Goal: Task Accomplishment & Management: Manage account settings

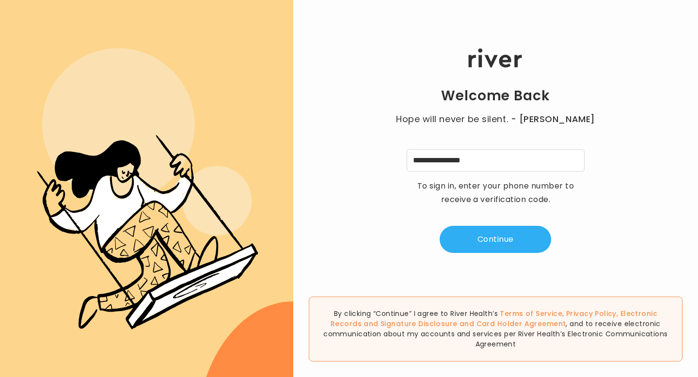
type input "**********"
click at [483, 238] on button "Continue" at bounding box center [494, 239] width 111 height 27
type input "*"
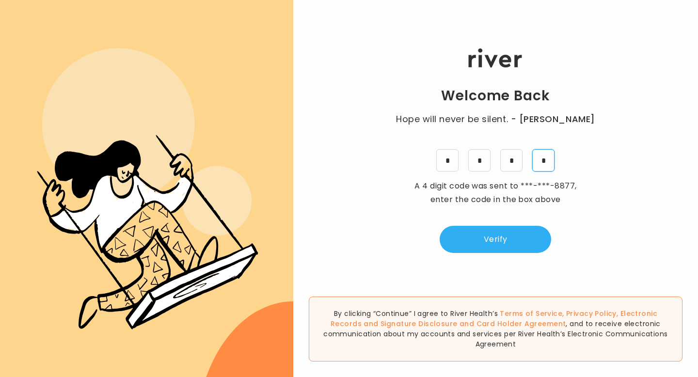
type input "*"
click at [523, 243] on button "Verify" at bounding box center [494, 239] width 111 height 27
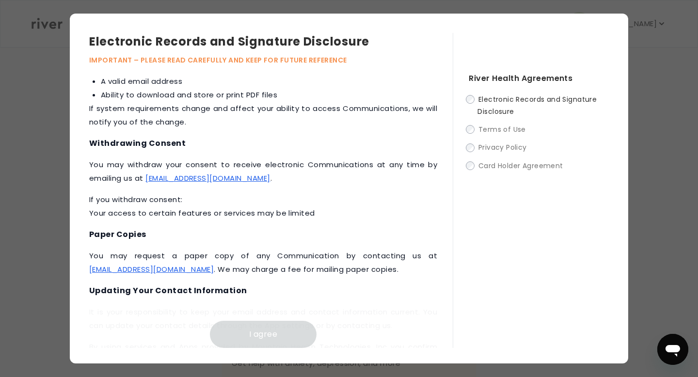
scroll to position [464, 0]
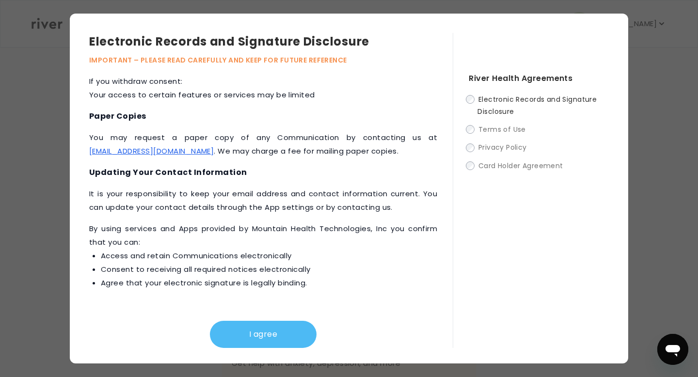
click at [255, 333] on button "I agree" at bounding box center [263, 334] width 107 height 27
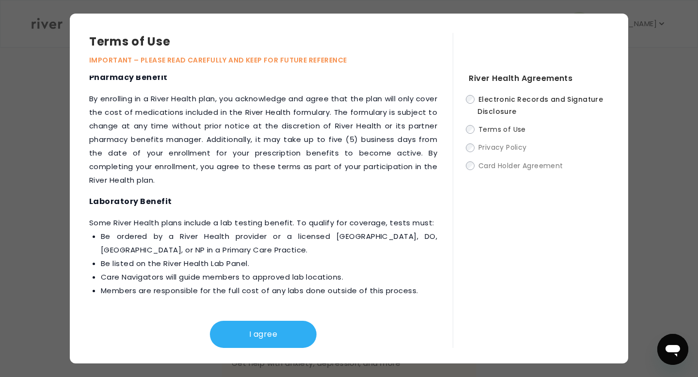
scroll to position [1315, 0]
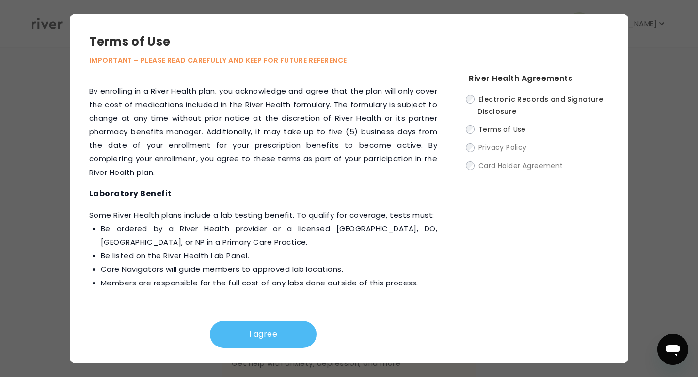
click at [242, 332] on button "I agree" at bounding box center [263, 334] width 107 height 27
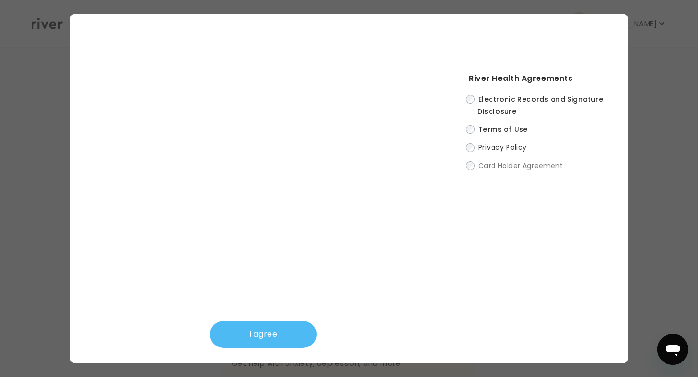
click at [258, 333] on button "I agree" at bounding box center [263, 334] width 107 height 27
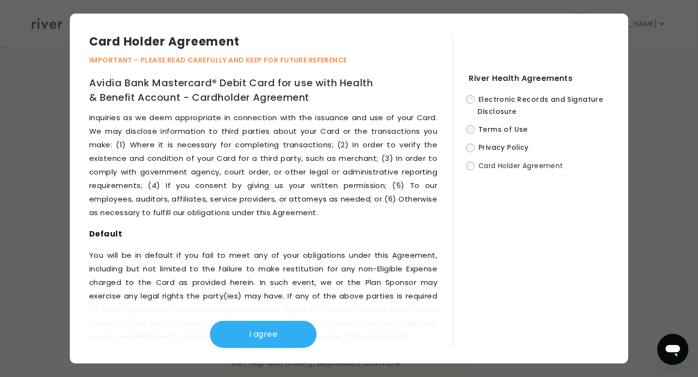
scroll to position [5040, 0]
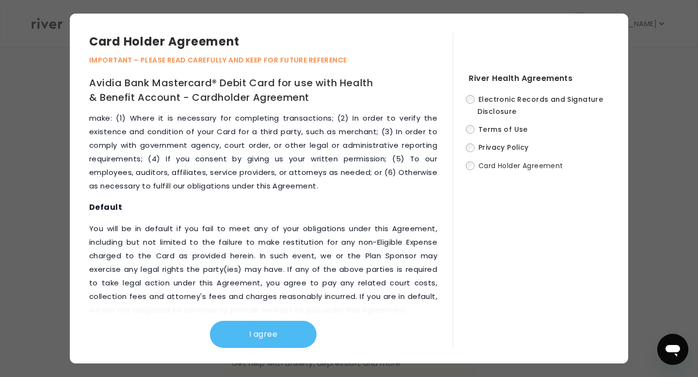
click at [289, 331] on button "I agree" at bounding box center [263, 334] width 107 height 27
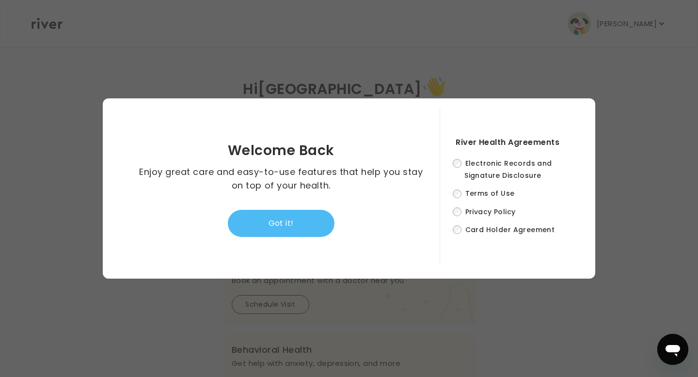
click at [304, 227] on button "Got it!" at bounding box center [281, 223] width 107 height 27
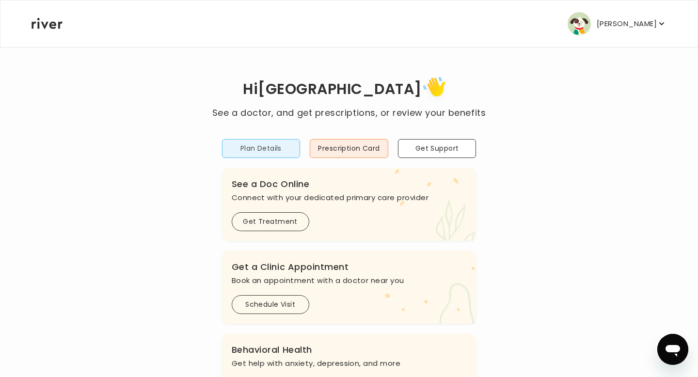
click at [283, 154] on button "Plan Details" at bounding box center [261, 148] width 78 height 19
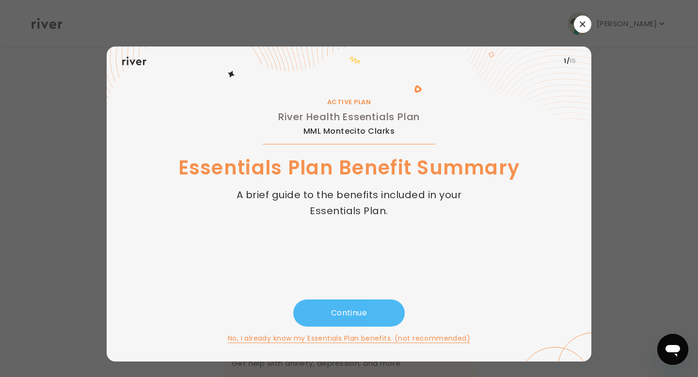
click at [352, 315] on button "Continue" at bounding box center [348, 312] width 111 height 27
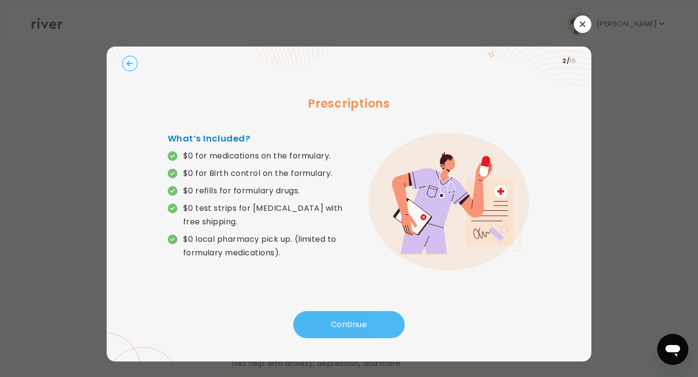
click at [352, 319] on button "Continue" at bounding box center [348, 324] width 111 height 27
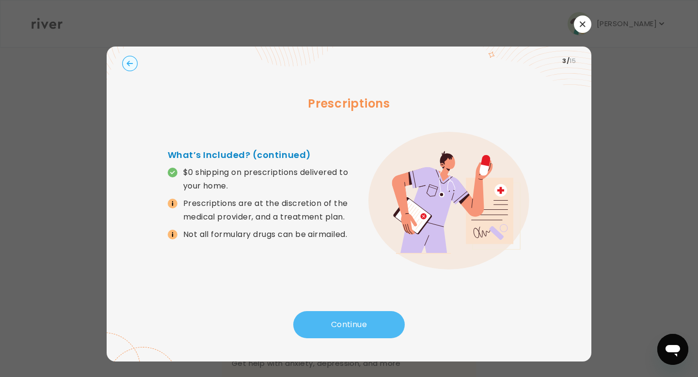
click at [352, 320] on button "Continue" at bounding box center [348, 324] width 111 height 27
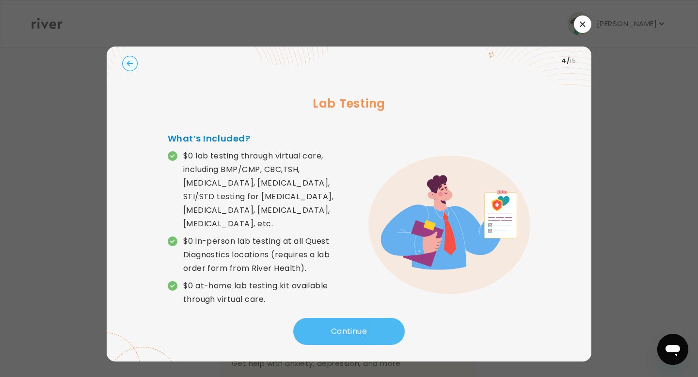
click at [352, 320] on button "Continue" at bounding box center [348, 331] width 111 height 27
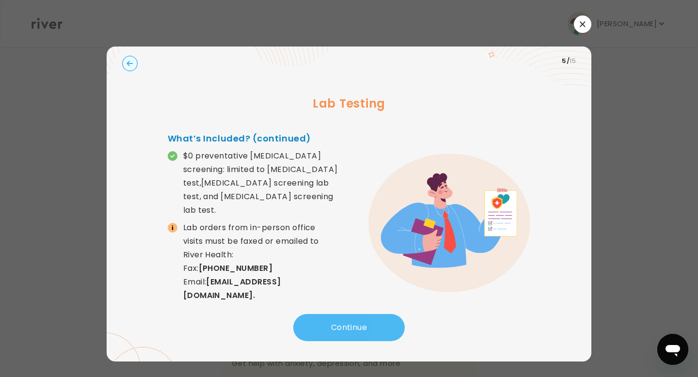
click at [352, 320] on button "Continue" at bounding box center [348, 327] width 111 height 27
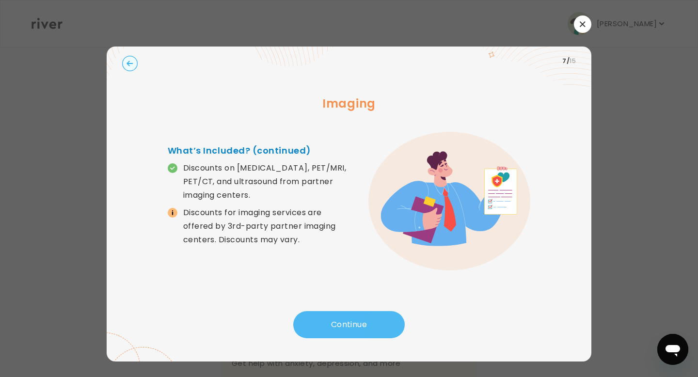
click at [352, 320] on button "Continue" at bounding box center [348, 324] width 111 height 27
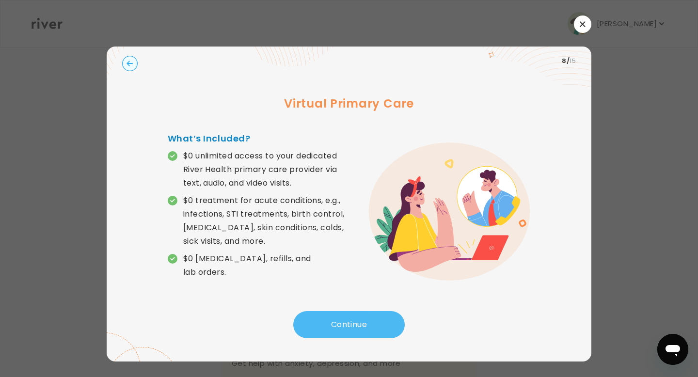
click at [352, 320] on button "Continue" at bounding box center [348, 324] width 111 height 27
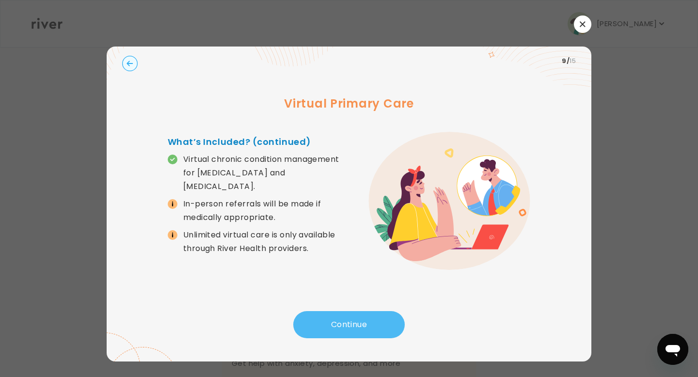
click at [352, 320] on button "Continue" at bounding box center [348, 324] width 111 height 27
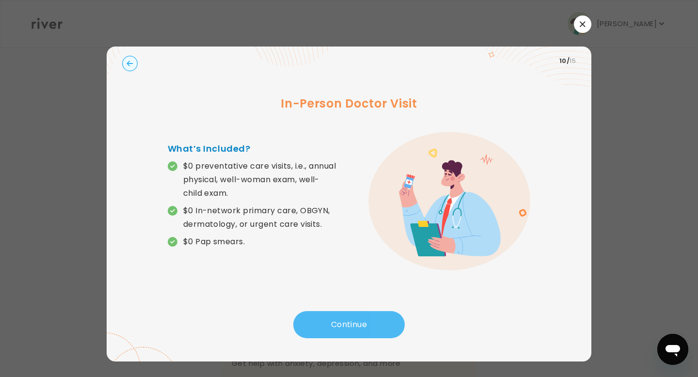
click at [352, 320] on button "Continue" at bounding box center [348, 324] width 111 height 27
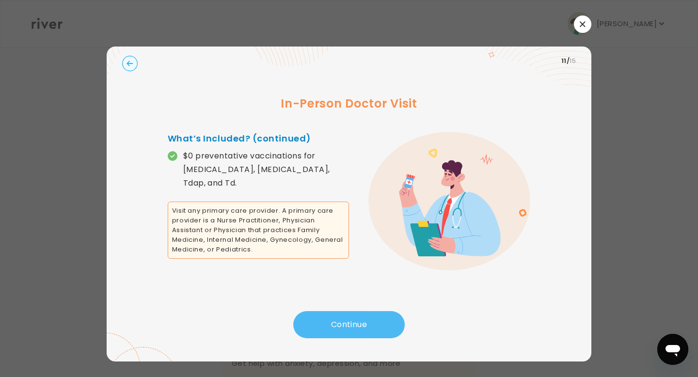
click at [352, 320] on button "Continue" at bounding box center [348, 324] width 111 height 27
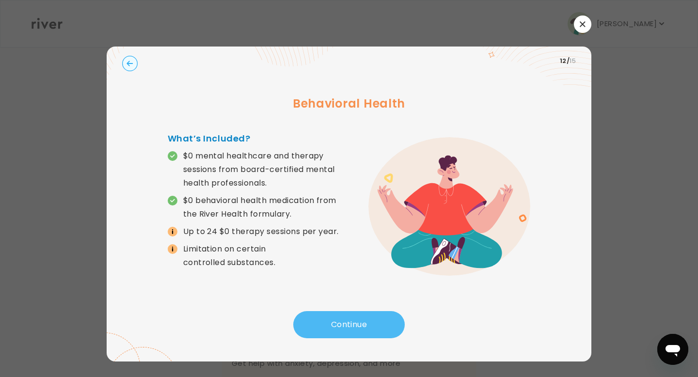
click at [352, 320] on button "Continue" at bounding box center [348, 324] width 111 height 27
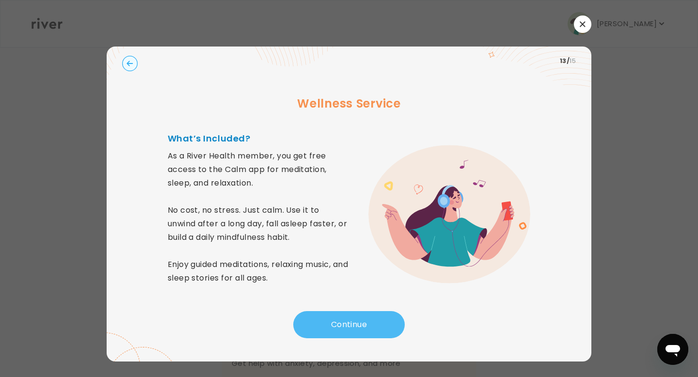
click at [352, 320] on button "Continue" at bounding box center [348, 324] width 111 height 27
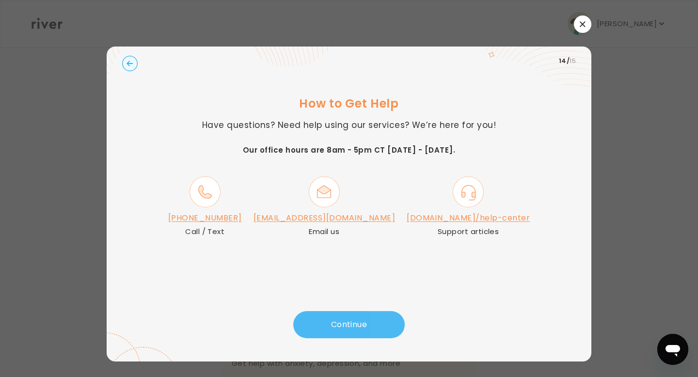
click at [352, 320] on button "Continue" at bounding box center [348, 324] width 111 height 27
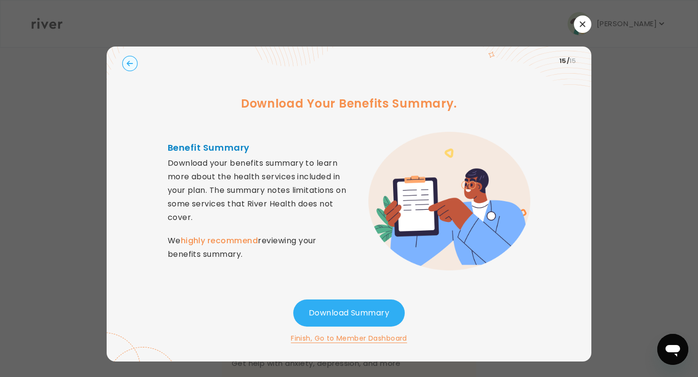
click at [129, 65] on icon "button" at bounding box center [129, 63] width 6 height 5
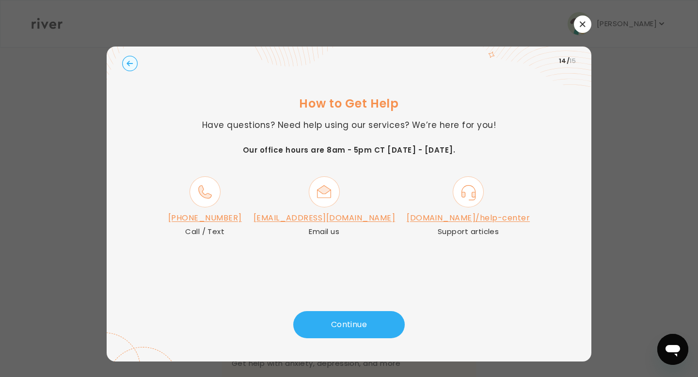
click at [603, 104] on div at bounding box center [349, 188] width 698 height 377
click at [583, 19] on button "button" at bounding box center [582, 24] width 17 height 17
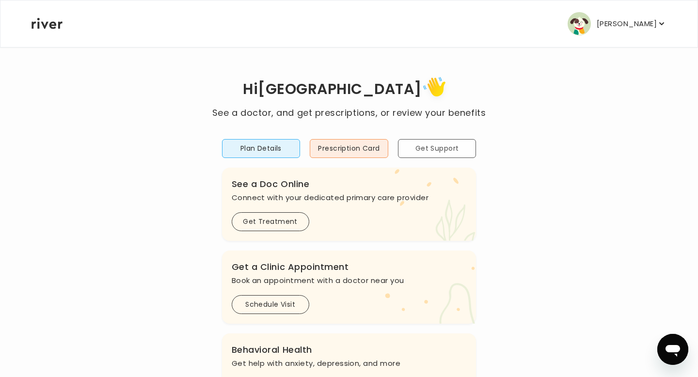
click at [440, 147] on button "Get Support" at bounding box center [437, 148] width 78 height 19
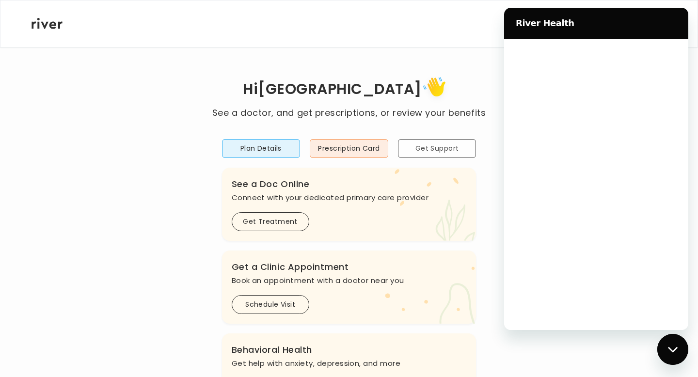
scroll to position [0, 0]
click at [664, 352] on div "Close messaging window" at bounding box center [672, 349] width 29 height 29
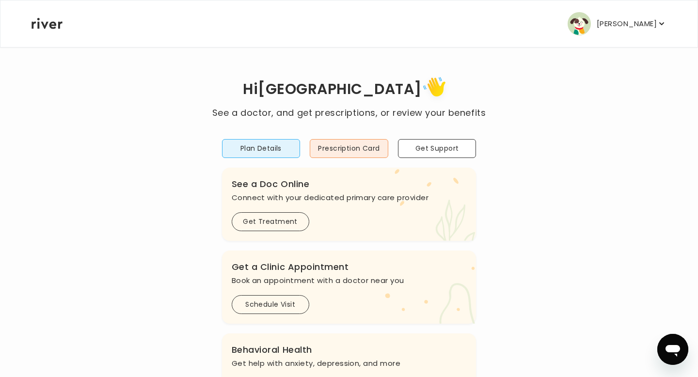
type textarea "*"
click at [643, 23] on p "[PERSON_NAME]" at bounding box center [626, 24] width 60 height 14
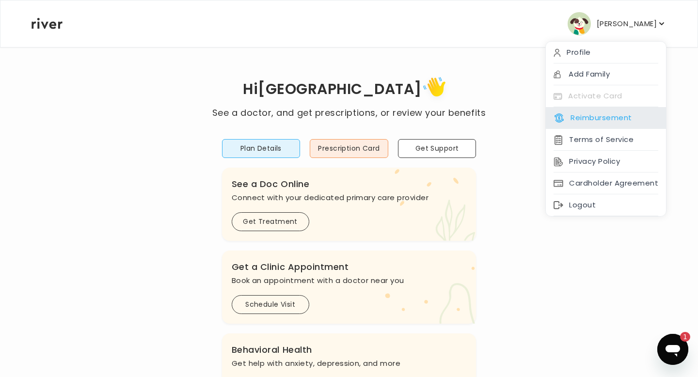
click at [619, 120] on button "Reimbursement" at bounding box center [592, 118] width 78 height 14
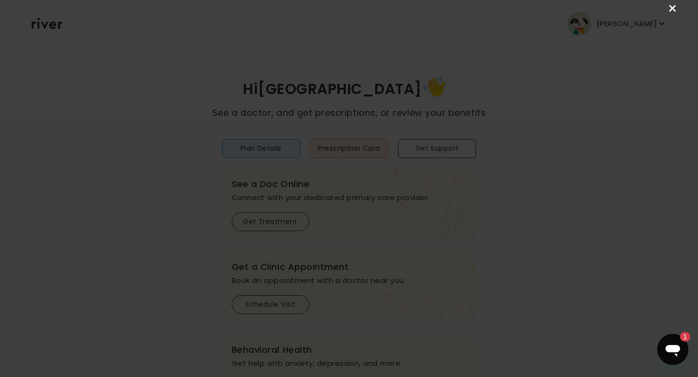
click at [674, 11] on link "×" at bounding box center [673, 9] width 12 height 12
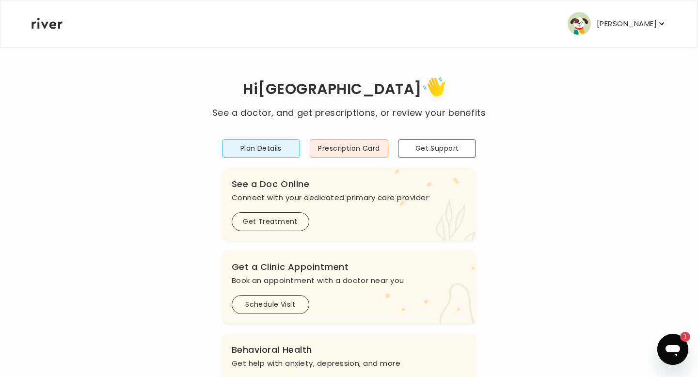
click at [641, 28] on p "[PERSON_NAME]" at bounding box center [626, 24] width 60 height 14
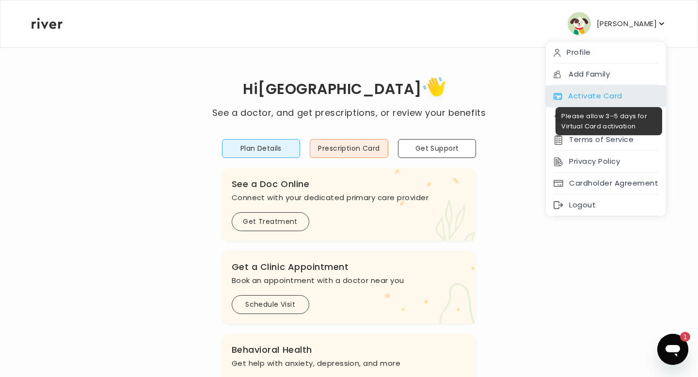
click at [607, 93] on div "Activate Card" at bounding box center [606, 96] width 120 height 22
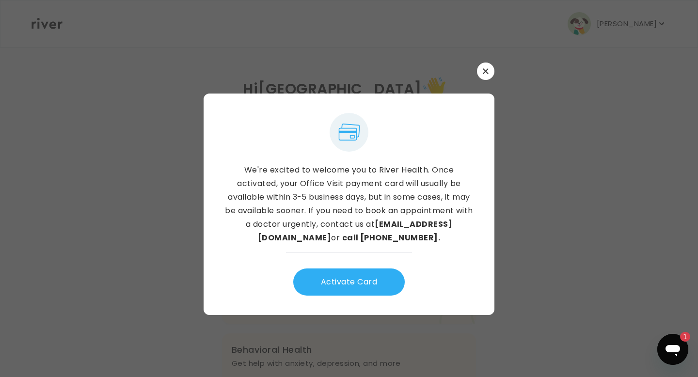
click at [484, 74] on icon "button" at bounding box center [486, 71] width 6 height 6
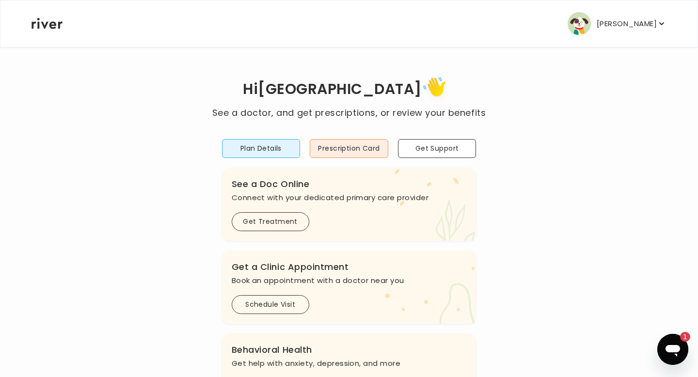
click at [605, 21] on p "[PERSON_NAME]" at bounding box center [626, 24] width 60 height 14
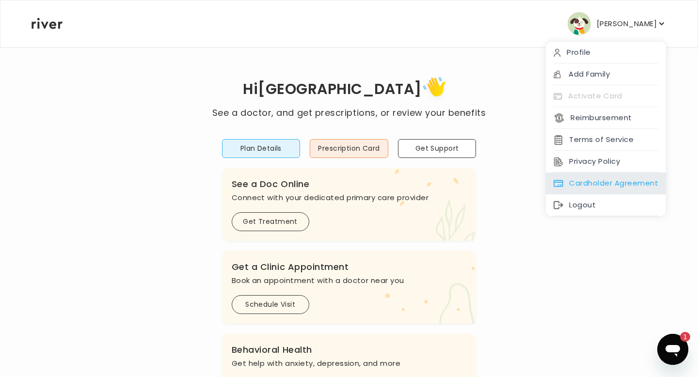
click at [597, 177] on div "Cardholder Agreement" at bounding box center [606, 183] width 120 height 22
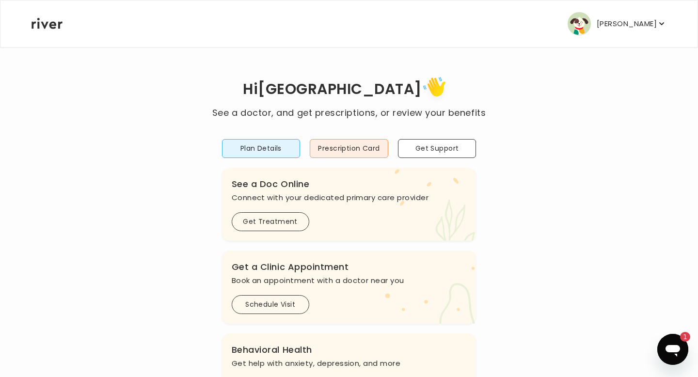
click at [628, 31] on button "[PERSON_NAME]" at bounding box center [616, 23] width 99 height 23
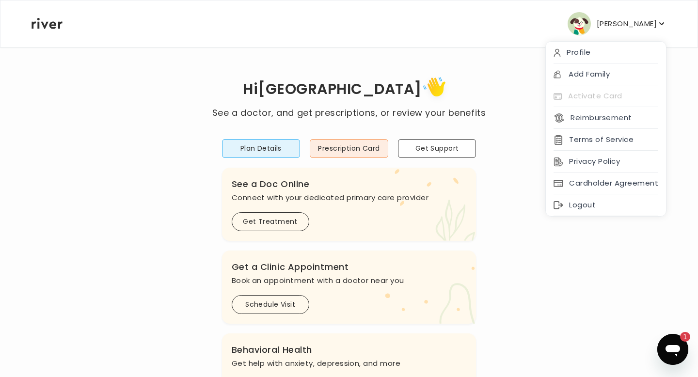
click at [491, 213] on div "Hi [PERSON_NAME] See a doctor, and get prescriptions, or review your benefits P…" at bounding box center [349, 323] width 636 height 499
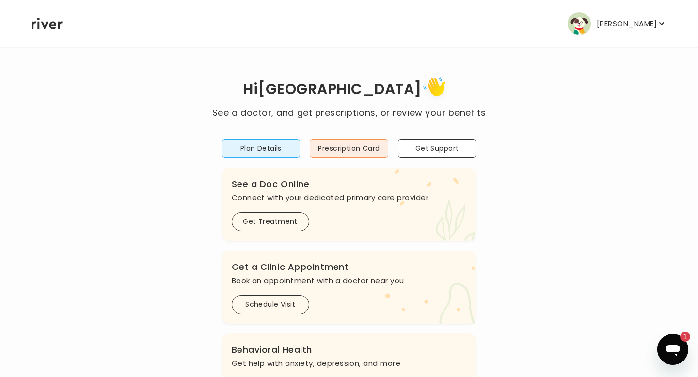
click at [603, 26] on p "[PERSON_NAME]" at bounding box center [626, 24] width 60 height 14
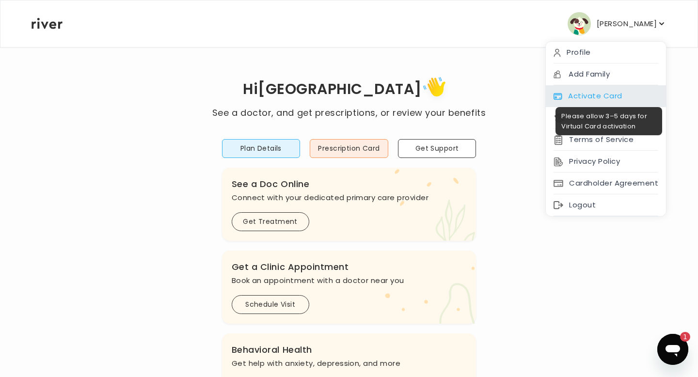
click at [575, 89] on div "Activate Card" at bounding box center [606, 96] width 120 height 22
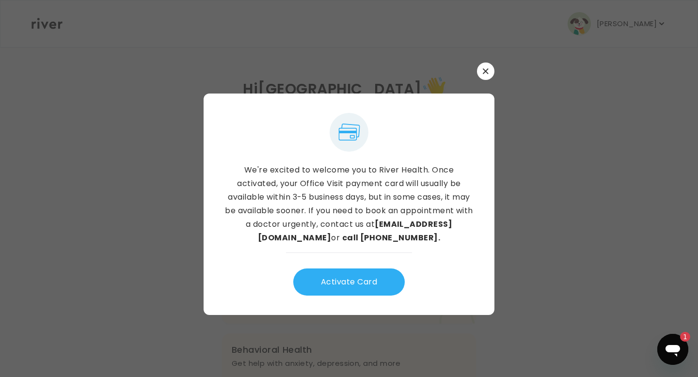
click at [489, 75] on button "button" at bounding box center [485, 71] width 17 height 17
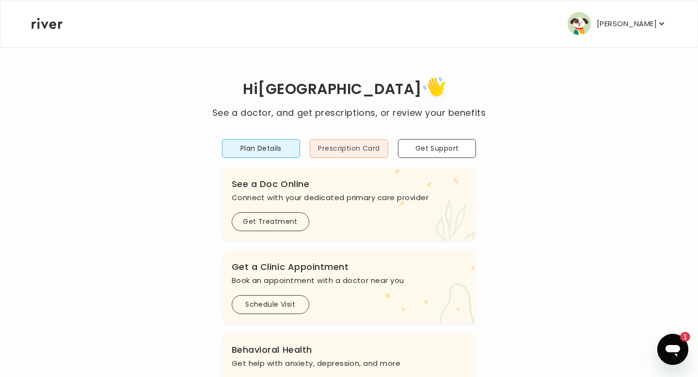
click at [354, 149] on button "Prescription Card" at bounding box center [349, 148] width 78 height 19
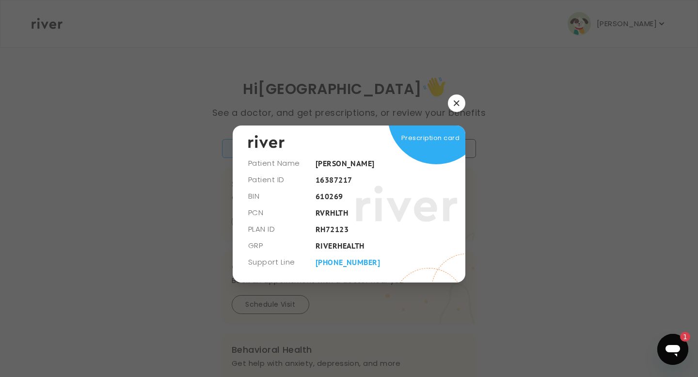
click at [457, 97] on button "button" at bounding box center [456, 102] width 17 height 17
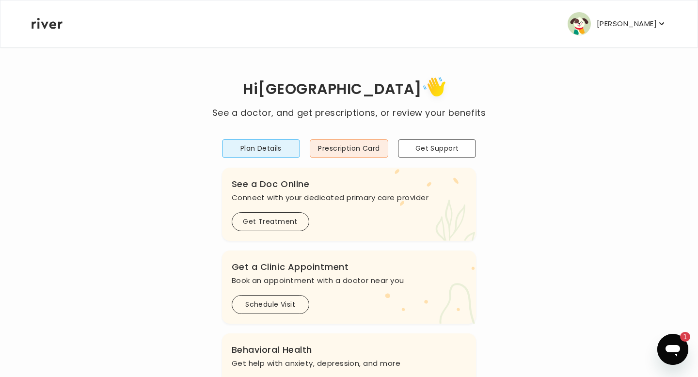
click at [597, 26] on p "[PERSON_NAME]" at bounding box center [626, 24] width 60 height 14
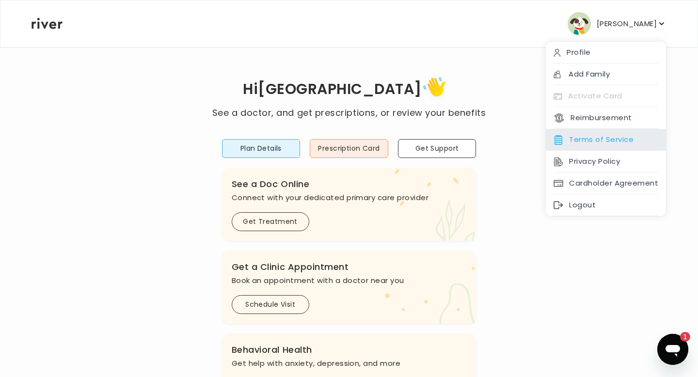
click at [594, 145] on div "Terms of Service" at bounding box center [606, 140] width 120 height 22
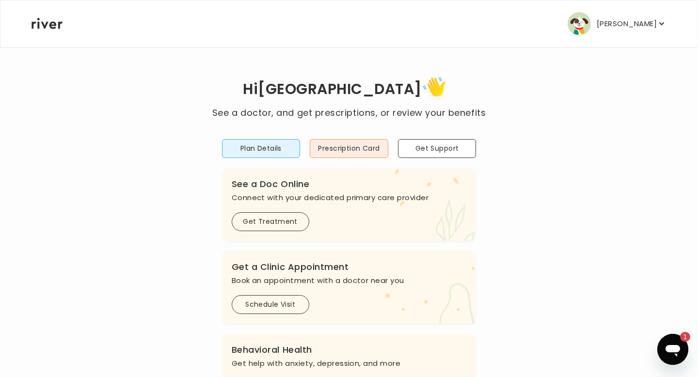
click at [628, 25] on p "[PERSON_NAME]" at bounding box center [626, 24] width 60 height 14
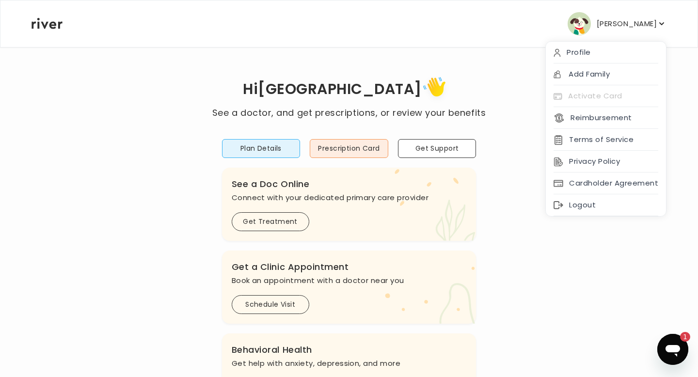
click at [485, 100] on div "Hi [PERSON_NAME] See a doctor, and get prescriptions, or review your benefits P…" at bounding box center [349, 323] width 636 height 499
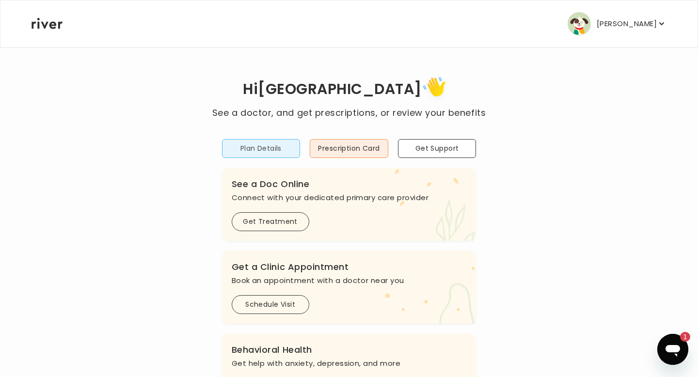
click at [277, 150] on button "Plan Details" at bounding box center [261, 148] width 78 height 19
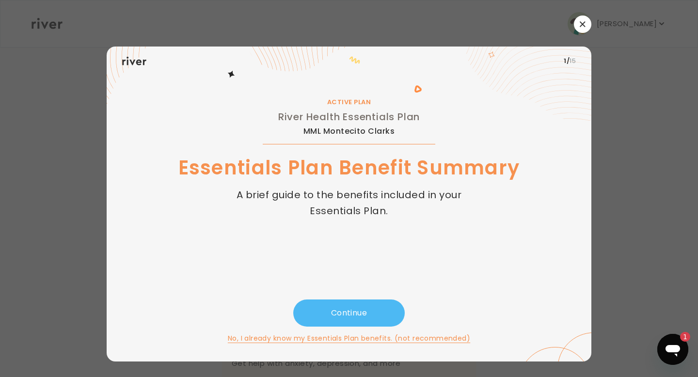
click at [346, 315] on button "Continue" at bounding box center [348, 312] width 111 height 27
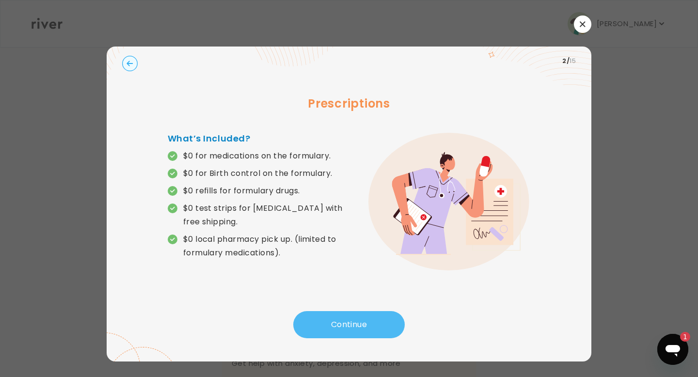
click at [344, 328] on button "Continue" at bounding box center [348, 324] width 111 height 27
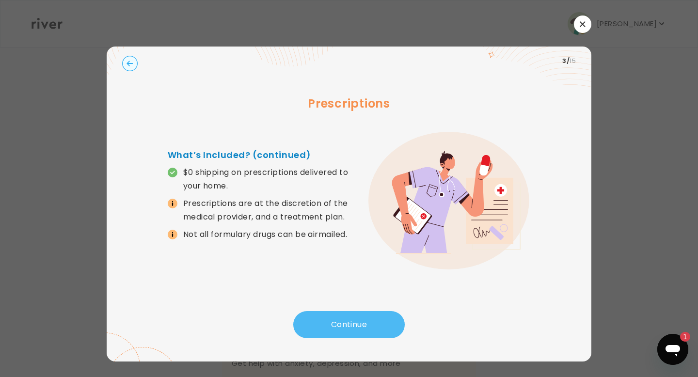
click at [344, 328] on button "Continue" at bounding box center [348, 324] width 111 height 27
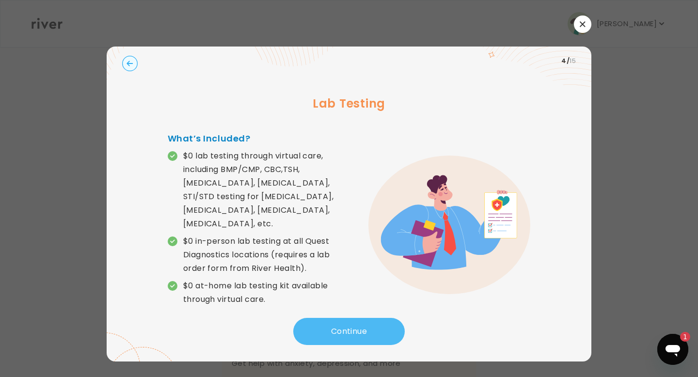
click at [344, 328] on button "Continue" at bounding box center [348, 331] width 111 height 27
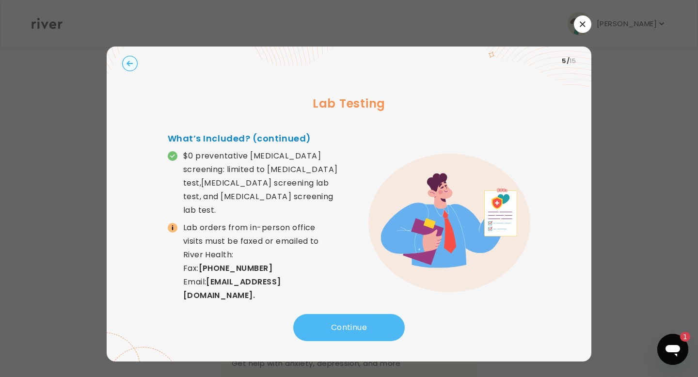
click at [344, 328] on button "Continue" at bounding box center [348, 327] width 111 height 27
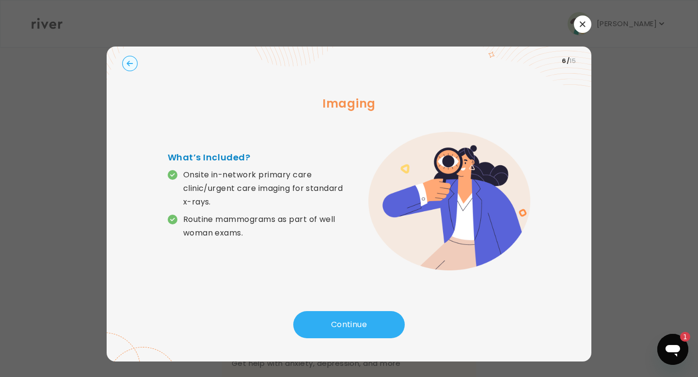
click at [125, 65] on circle "button" at bounding box center [130, 63] width 15 height 15
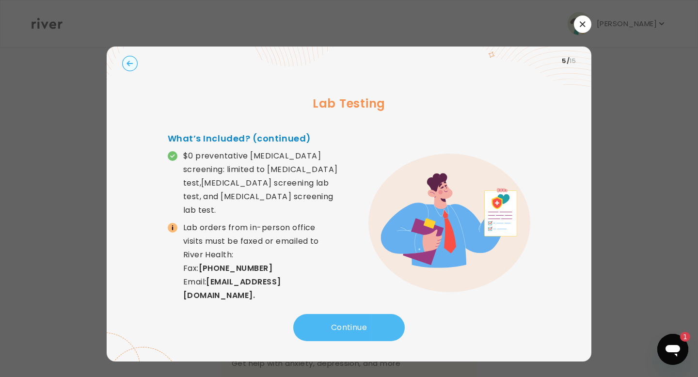
click at [324, 317] on button "Continue" at bounding box center [348, 327] width 111 height 27
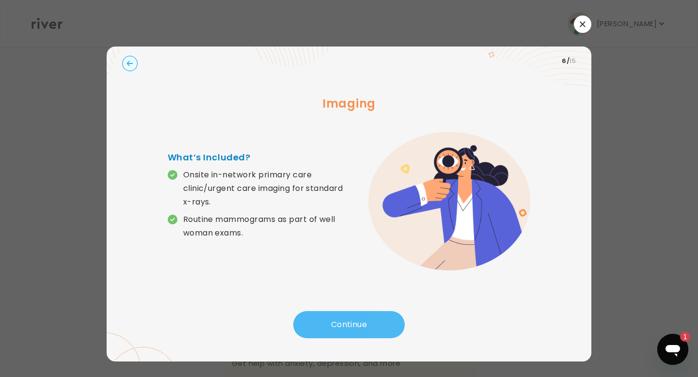
click at [324, 317] on button "Continue" at bounding box center [348, 324] width 111 height 27
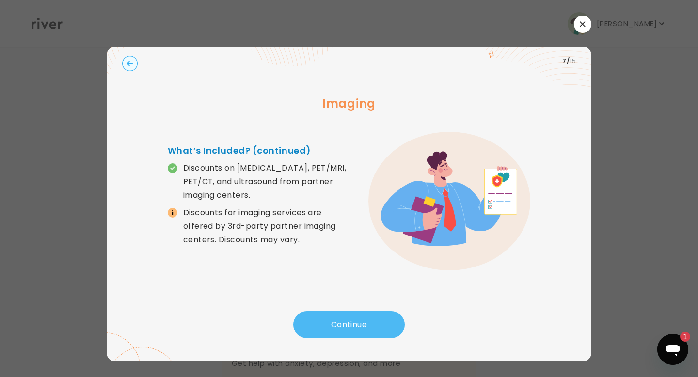
click at [324, 317] on button "Continue" at bounding box center [348, 324] width 111 height 27
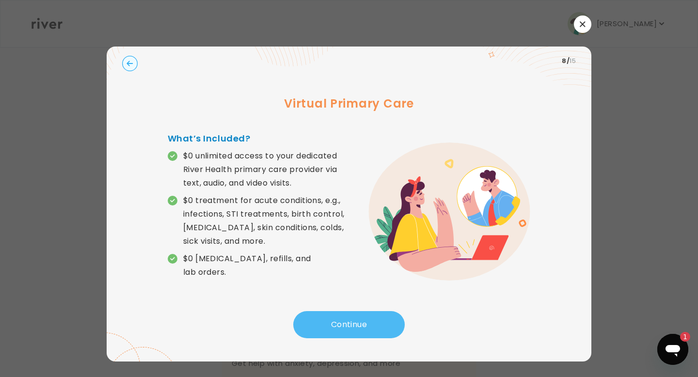
click at [324, 317] on button "Continue" at bounding box center [348, 324] width 111 height 27
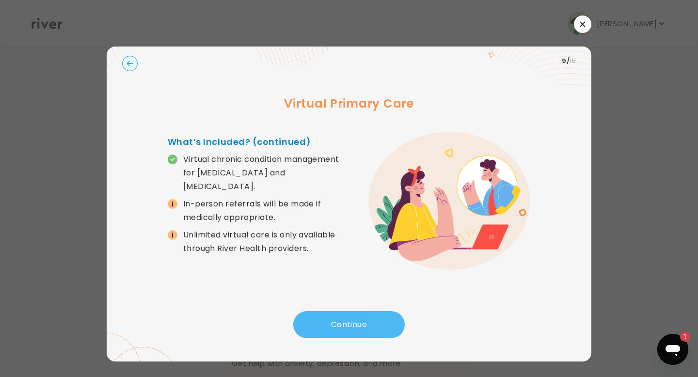
click at [324, 317] on button "Continue" at bounding box center [348, 324] width 111 height 27
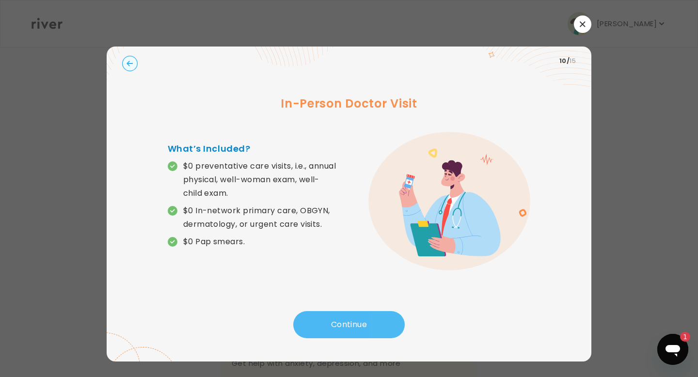
click at [324, 317] on button "Continue" at bounding box center [348, 324] width 111 height 27
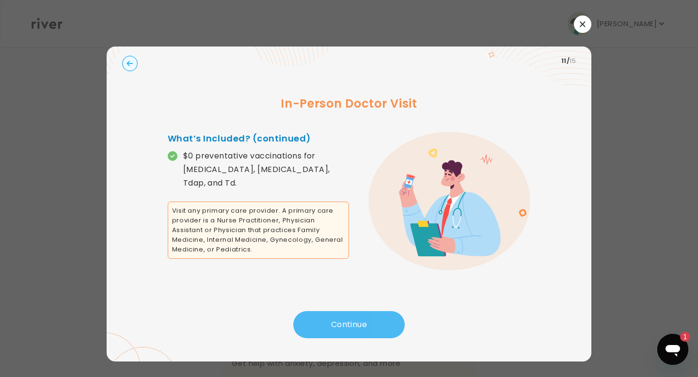
click at [324, 317] on button "Continue" at bounding box center [348, 324] width 111 height 27
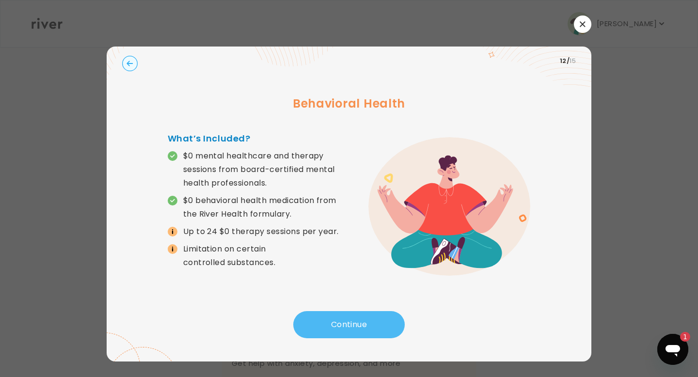
click at [324, 317] on button "Continue" at bounding box center [348, 324] width 111 height 27
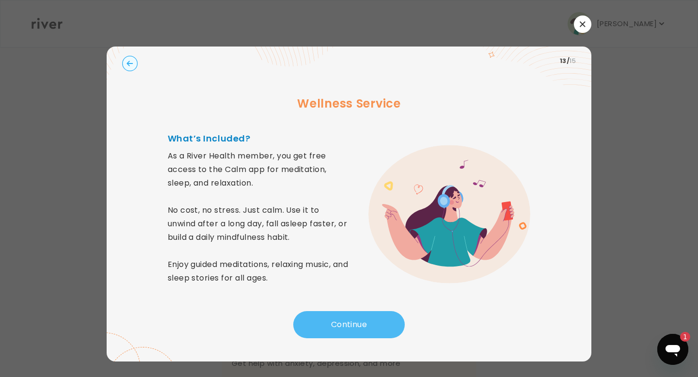
click at [324, 317] on button "Continue" at bounding box center [348, 324] width 111 height 27
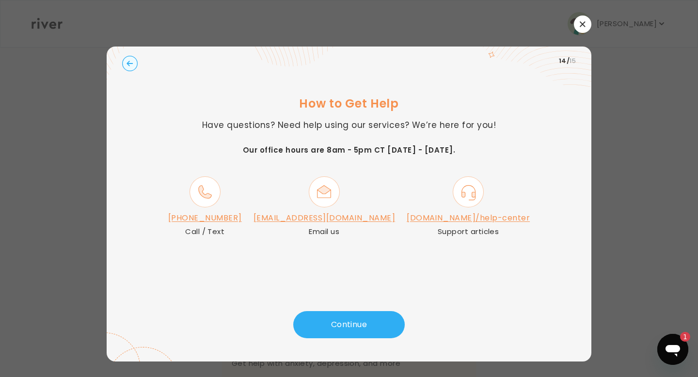
click at [437, 218] on link "[DOMAIN_NAME]/help-center" at bounding box center [467, 217] width 123 height 11
